Goal: Find contact information: Find contact information

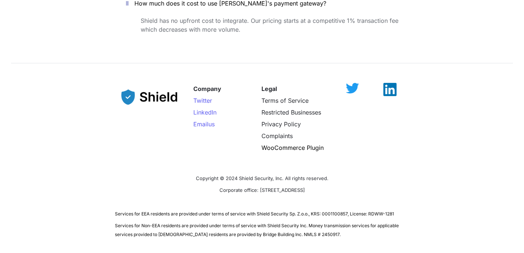
scroll to position [3879, 0]
drag, startPoint x: 240, startPoint y: 157, endPoint x: 327, endPoint y: 156, distance: 87.3
click at [327, 184] on p "Corporate office: 2608 NW 72nd Ave, Miami, FL 33122" at bounding box center [262, 190] width 295 height 12
click at [325, 136] on div "Company Twitter LinkedIn Email us Legal Terms of Service Restricted Businesses …" at bounding box center [262, 124] width 295 height 96
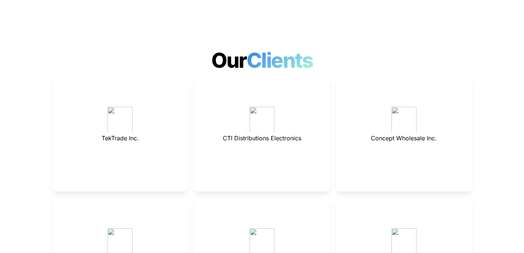
scroll to position [1973, 0]
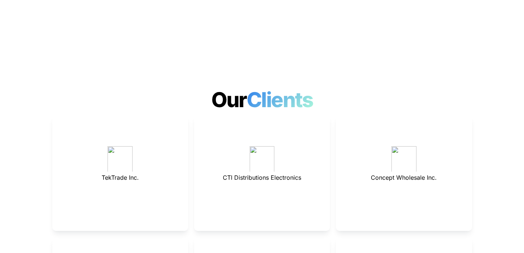
click at [121, 161] on div "TekTrade Inc." at bounding box center [120, 173] width 136 height 116
click at [221, 172] on p "CTI Distributions Electronics" at bounding box center [261, 178] width 117 height 12
click at [393, 174] on span "Concept Wholesale Inc." at bounding box center [404, 177] width 66 height 7
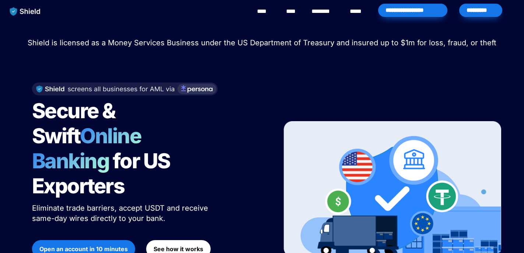
scroll to position [0, 0]
click at [324, 12] on link "********" at bounding box center [325, 11] width 26 height 9
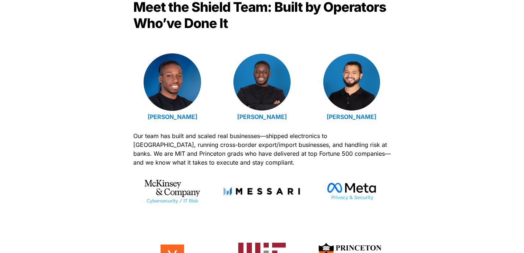
scroll to position [259, 0]
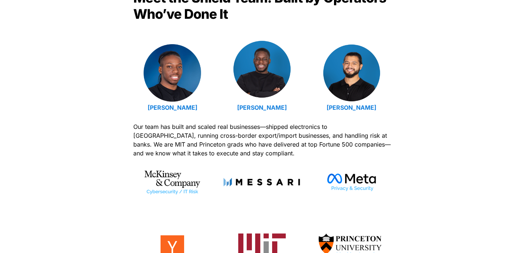
click at [266, 82] on img at bounding box center [261, 69] width 57 height 57
click at [280, 66] on img at bounding box center [261, 69] width 57 height 57
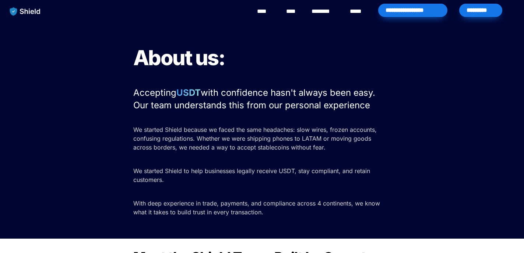
scroll to position [0, 0]
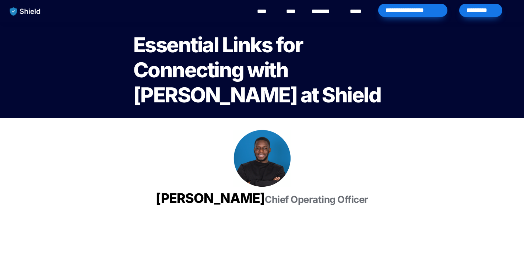
click at [28, 13] on img "main navigation" at bounding box center [25, 11] width 38 height 15
